Goal: Task Accomplishment & Management: Complete application form

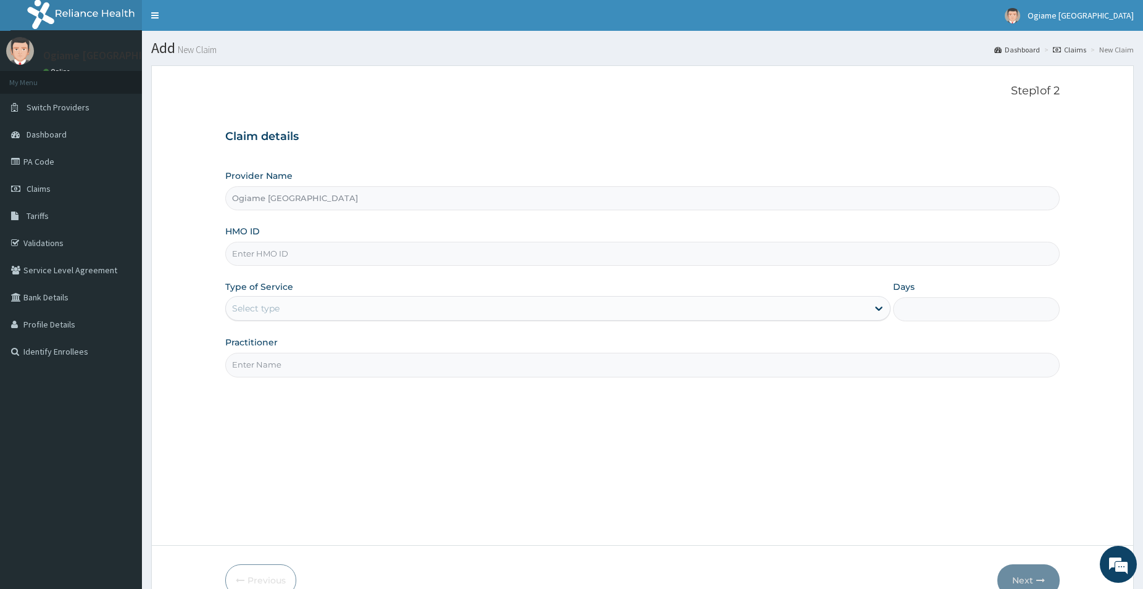
click at [271, 254] on input "HMO ID" at bounding box center [642, 254] width 834 height 24
type input "h"
type input "HNL/10045/I"
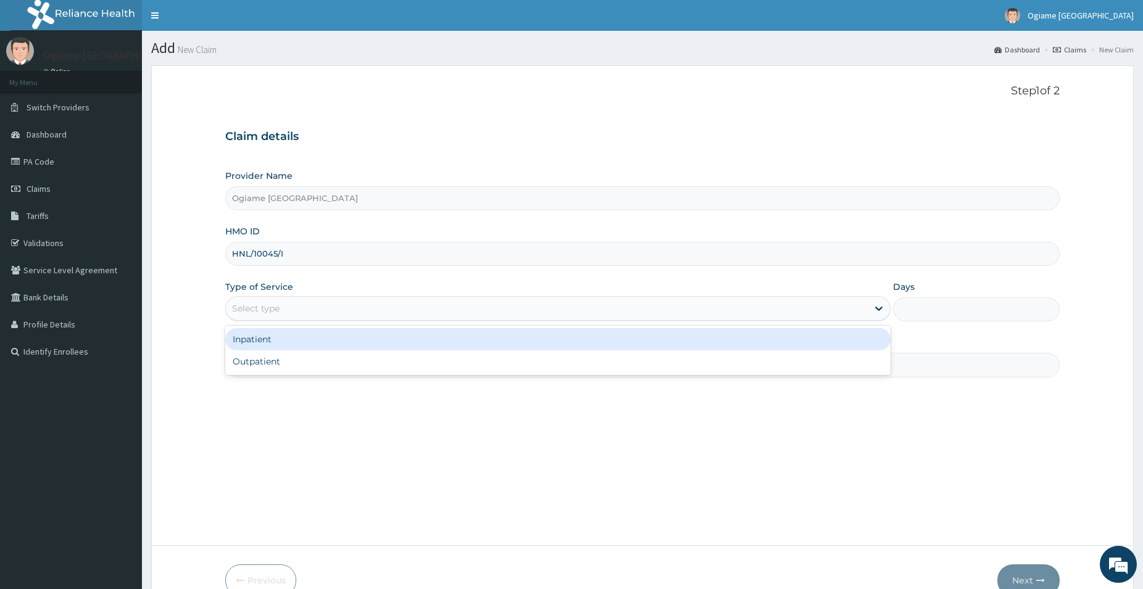
click at [299, 315] on div "Select type" at bounding box center [547, 309] width 642 height 20
click at [276, 339] on div "Inpatient" at bounding box center [557, 339] width 665 height 22
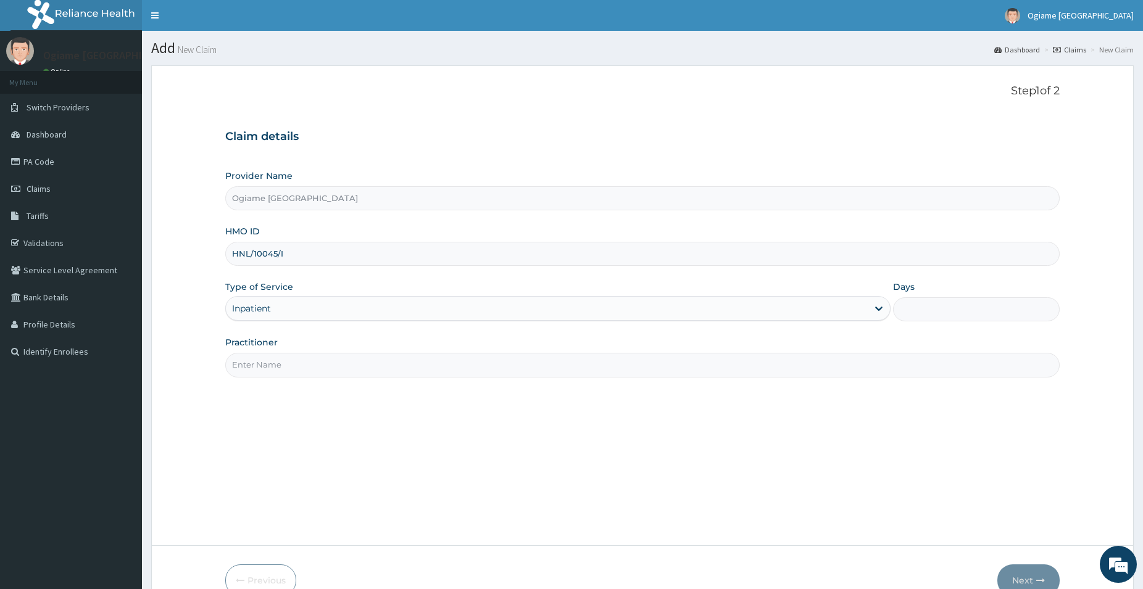
click at [279, 372] on input "Practitioner" at bounding box center [642, 365] width 834 height 24
type input "[PERSON_NAME][DATE]"
click at [922, 308] on input "Days" at bounding box center [976, 309] width 167 height 24
type input "2"
click at [1022, 574] on button "Next" at bounding box center [1028, 581] width 62 height 32
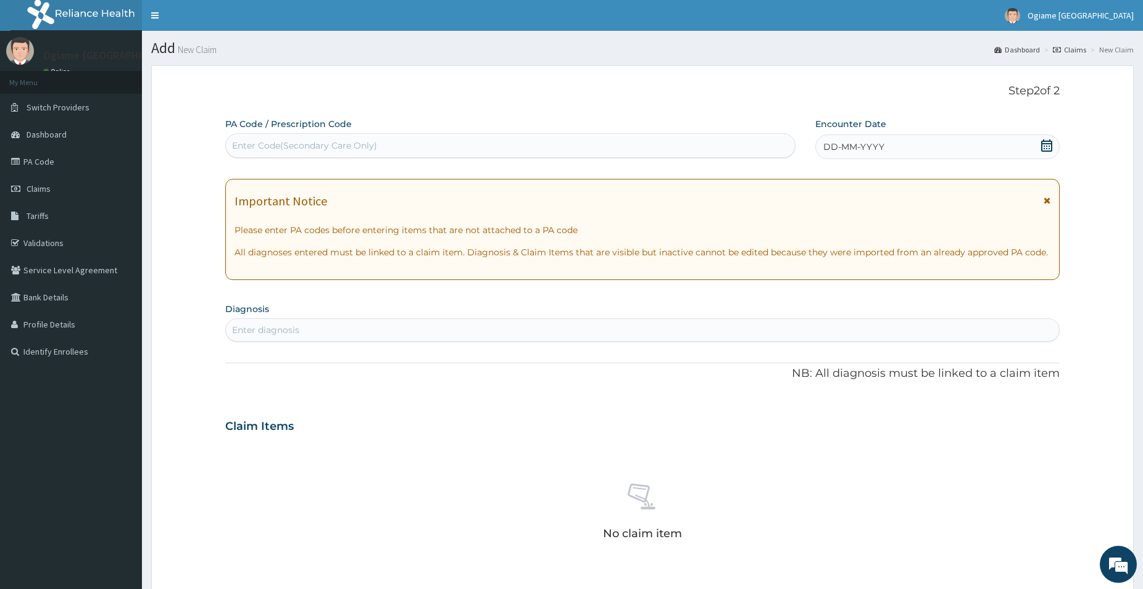
click at [286, 143] on div "Enter Code(Secondary Care Only)" at bounding box center [304, 145] width 145 height 12
paste input "PA/C882EE"
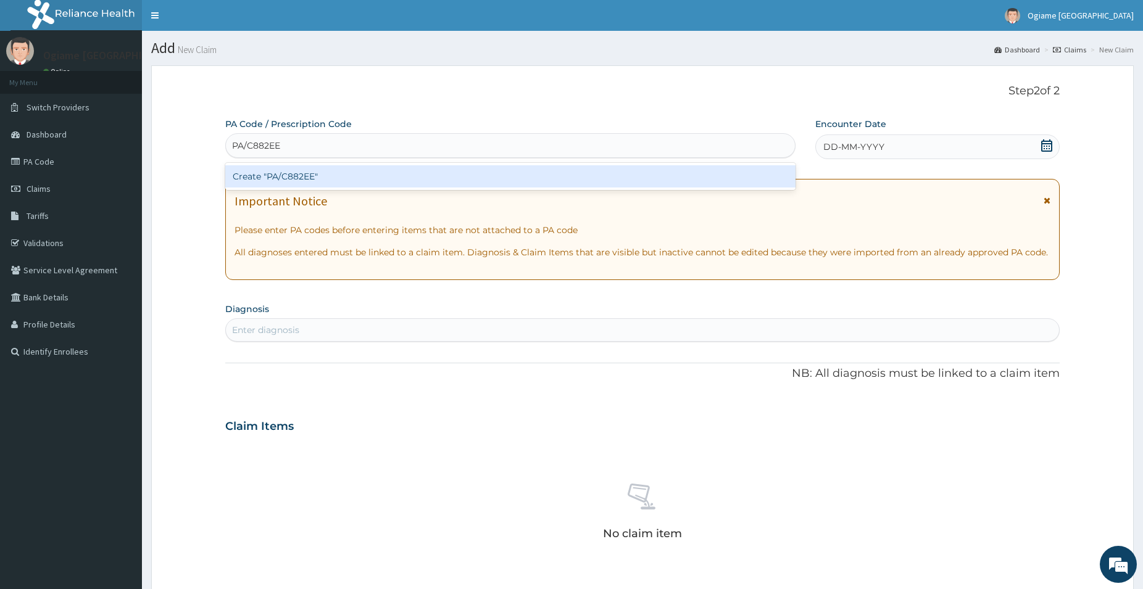
type input "PA/C882EE"
click at [341, 178] on div "Create "PA/C882EE"" at bounding box center [510, 176] width 570 height 22
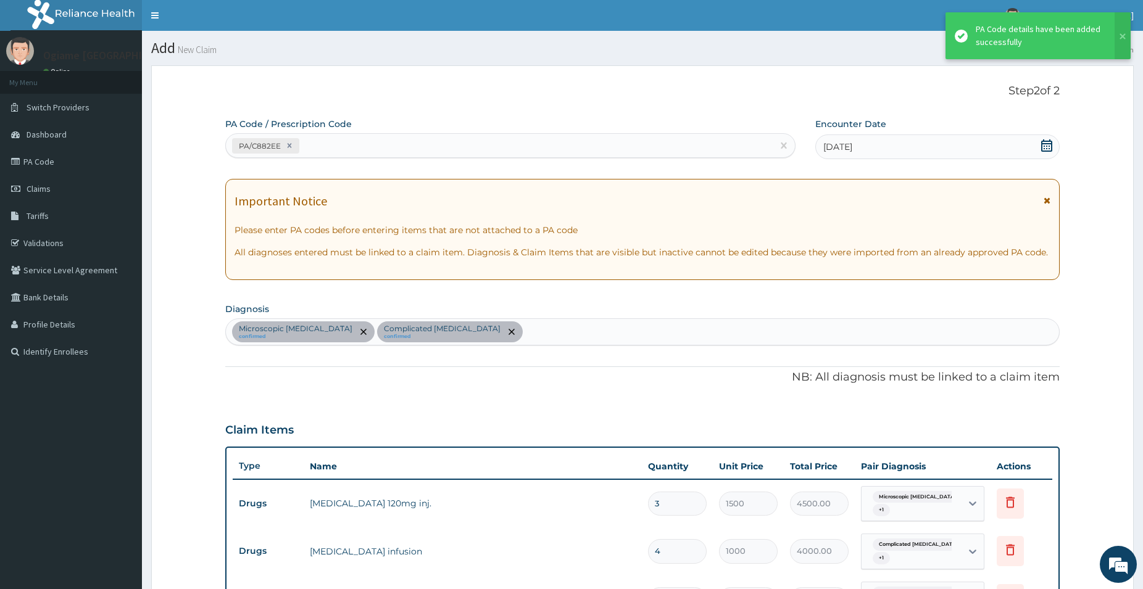
scroll to position [879, 0]
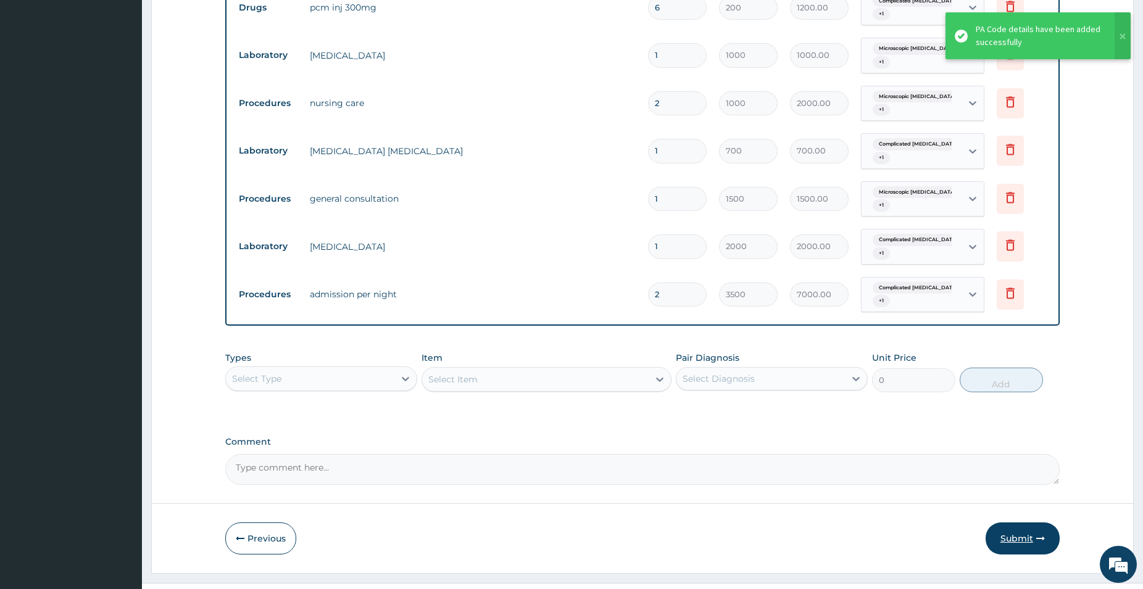
click at [1021, 536] on button "Submit" at bounding box center [1022, 539] width 74 height 32
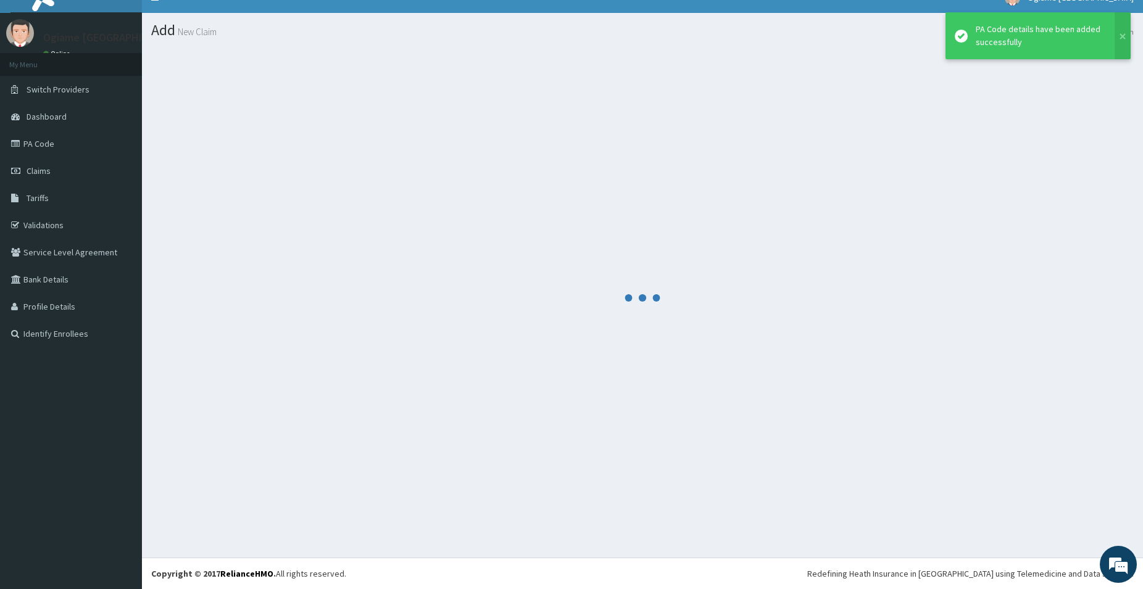
scroll to position [18, 0]
